Goal: Information Seeking & Learning: Learn about a topic

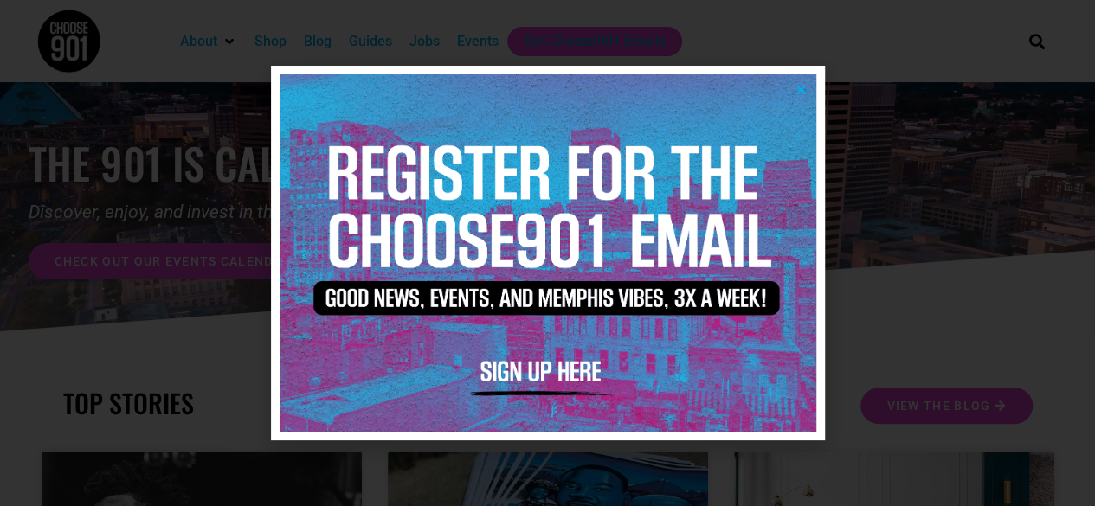
click at [798, 92] on icon "Close" at bounding box center [800, 89] width 13 height 13
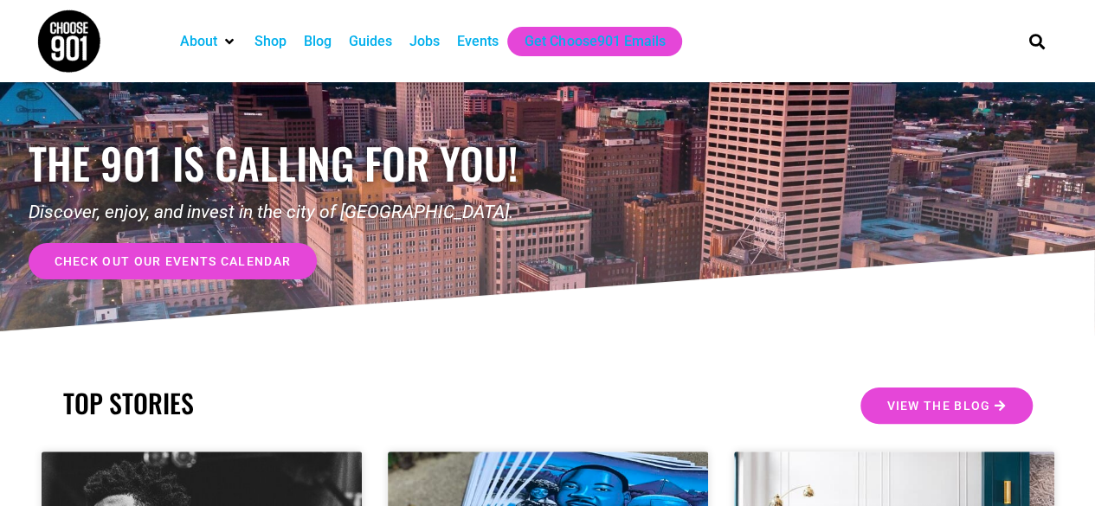
drag, startPoint x: 421, startPoint y: 41, endPoint x: 273, endPoint y: 67, distance: 149.4
click at [273, 67] on div "About Contact Us Donate Shop Blog Guides Jobs Events Get Choose901 Emails" at bounding box center [585, 41] width 845 height 82
click at [469, 46] on div "Events" at bounding box center [478, 41] width 42 height 21
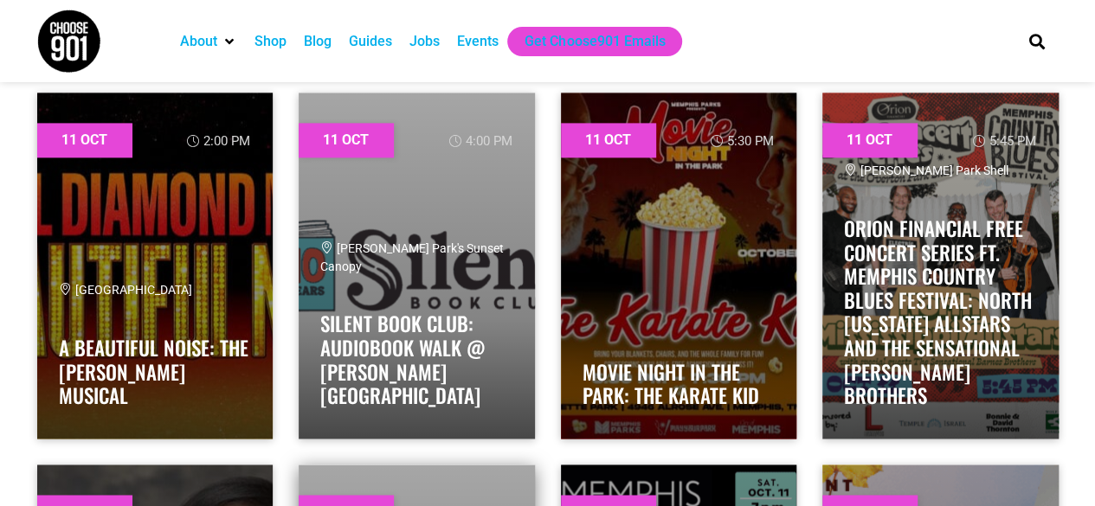
scroll to position [10990, 0]
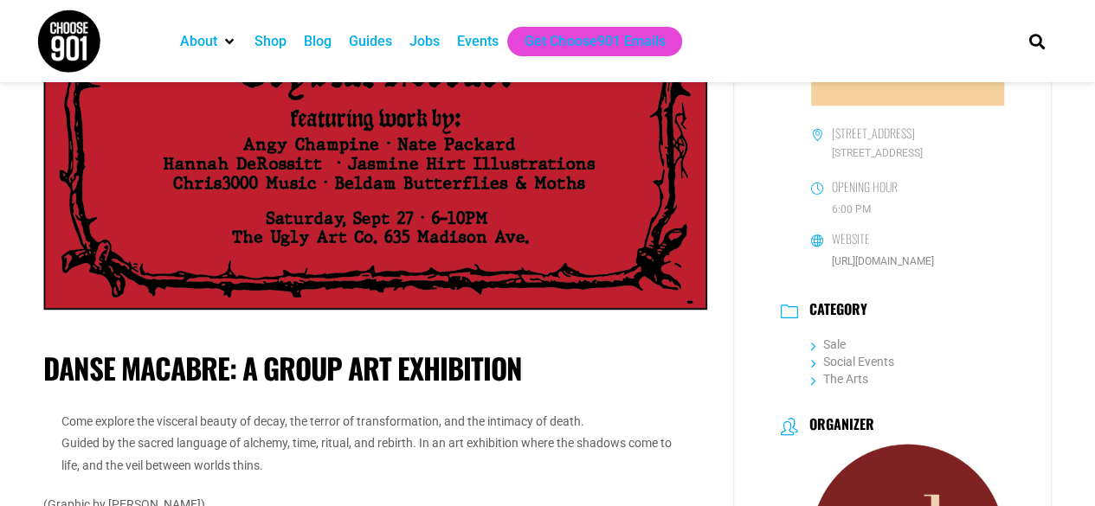
scroll to position [779, 0]
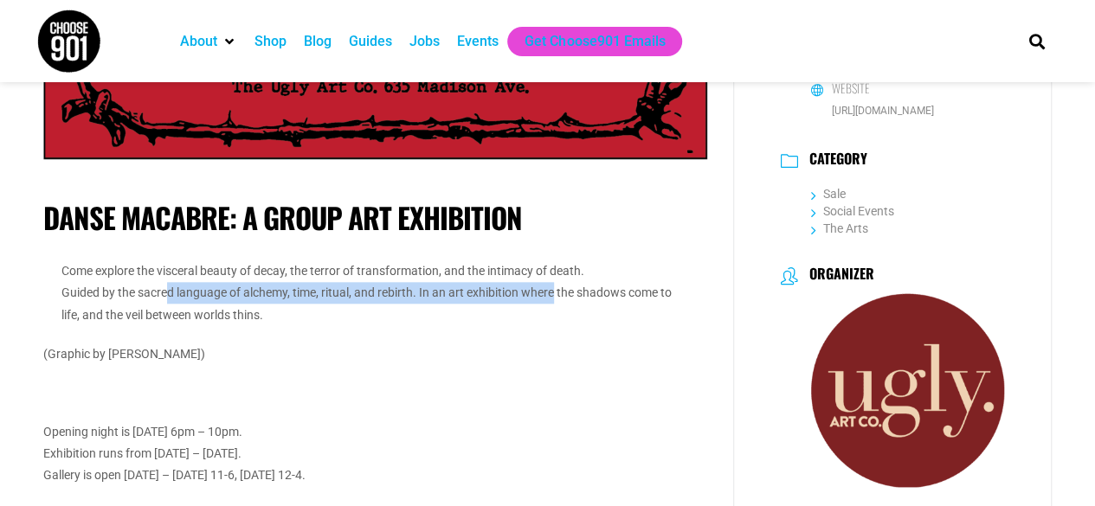
drag, startPoint x: 163, startPoint y: 297, endPoint x: 550, endPoint y: 298, distance: 386.8
click at [550, 298] on p "Come explore the visceral beauty of decay, the terror of transformation, and th…" at bounding box center [374, 293] width 627 height 66
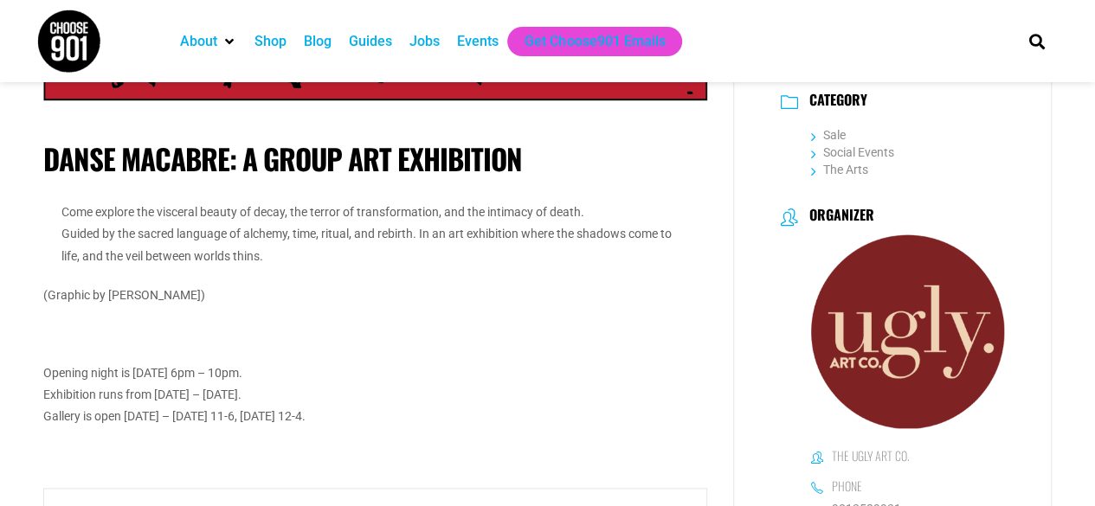
scroll to position [865, 0]
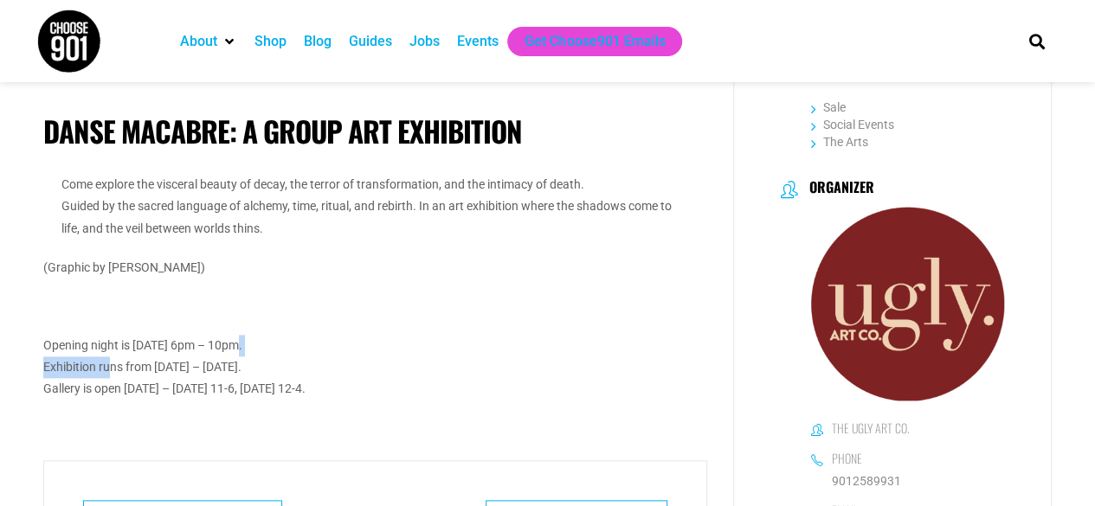
drag, startPoint x: 108, startPoint y: 357, endPoint x: 237, endPoint y: 342, distance: 129.8
click at [237, 342] on div "Come explore the visceral beauty of decay, the terror of transformation, and th…" at bounding box center [375, 287] width 664 height 226
click at [251, 358] on div "Exhibition runs from [DATE] – [DATE]." at bounding box center [375, 368] width 664 height 22
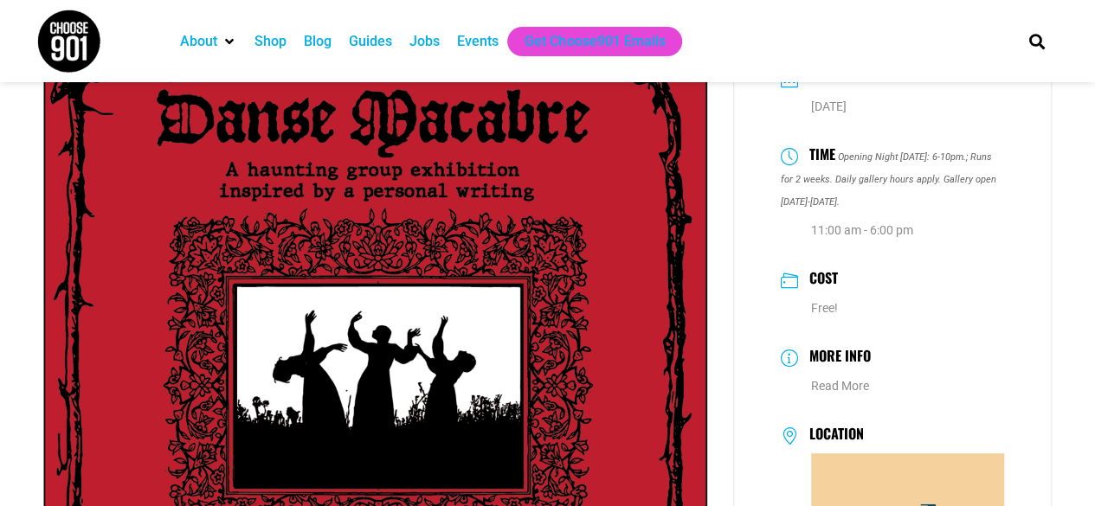
scroll to position [87, 0]
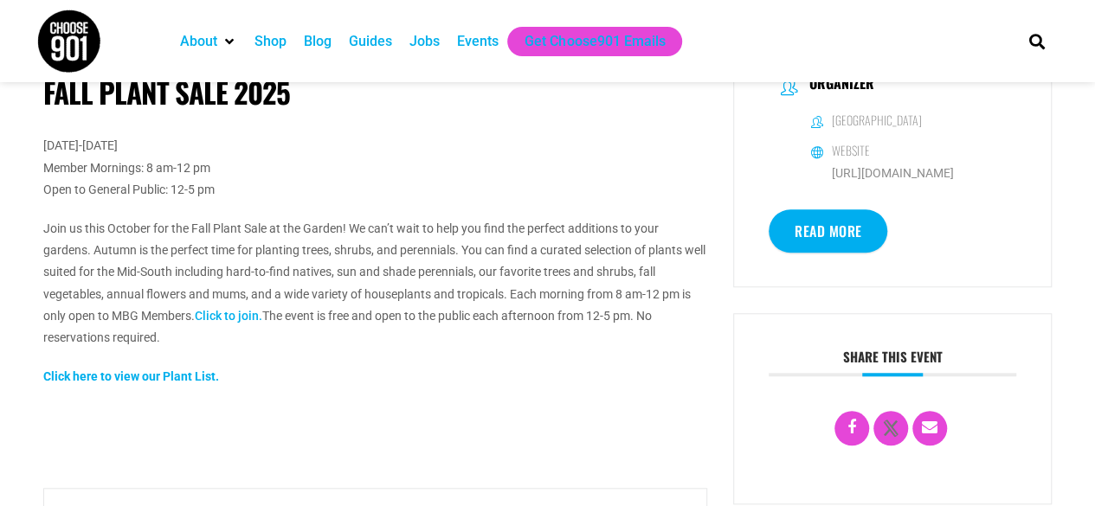
scroll to position [692, 0]
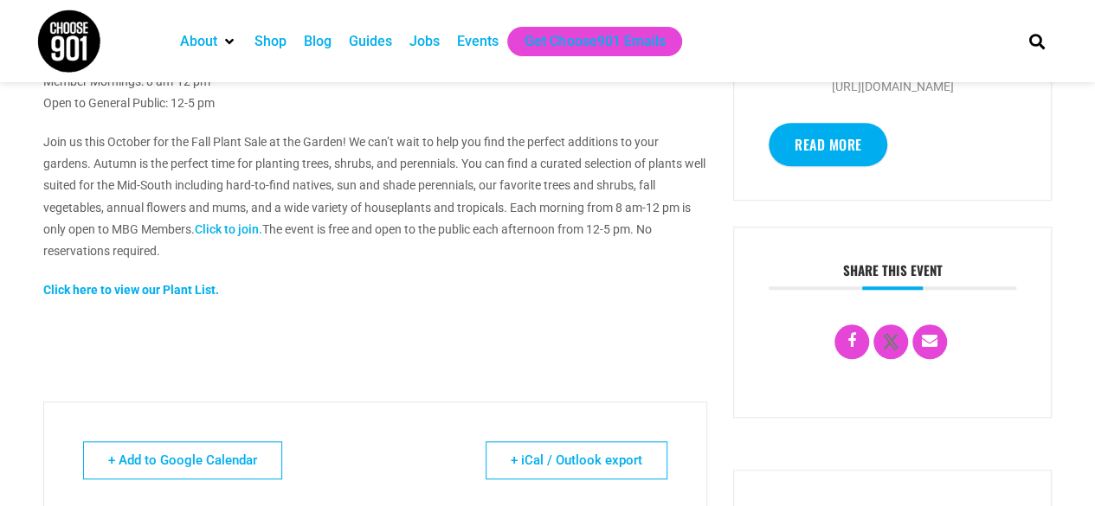
click at [145, 297] on p "Click here to view our Plant List." at bounding box center [375, 291] width 664 height 22
click at [142, 292] on strong "Click here to view our Plant List." at bounding box center [131, 290] width 176 height 14
